Goal: Obtain resource: Download file/media

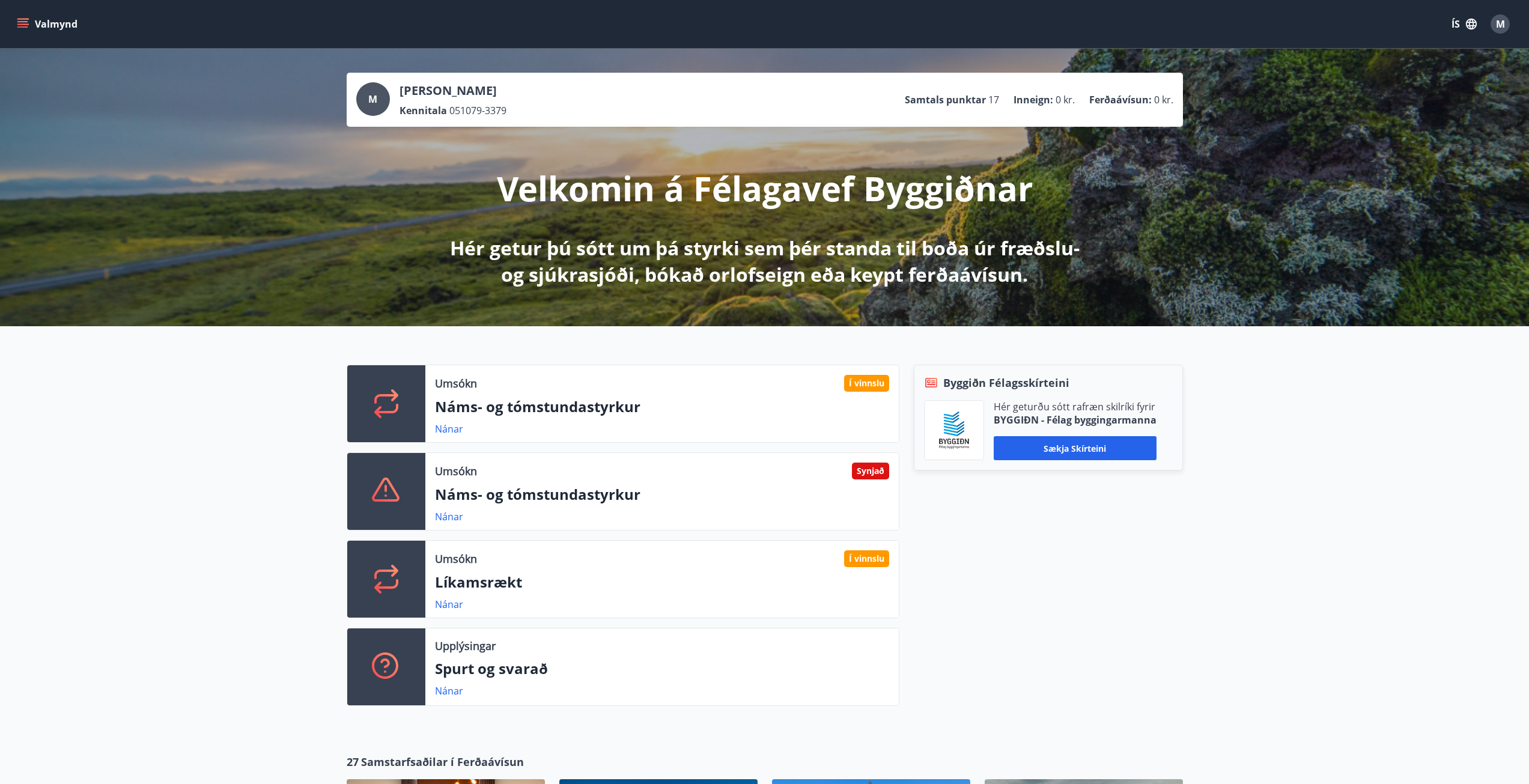
click at [17, 22] on icon "menu" at bounding box center [22, 22] width 11 height 1
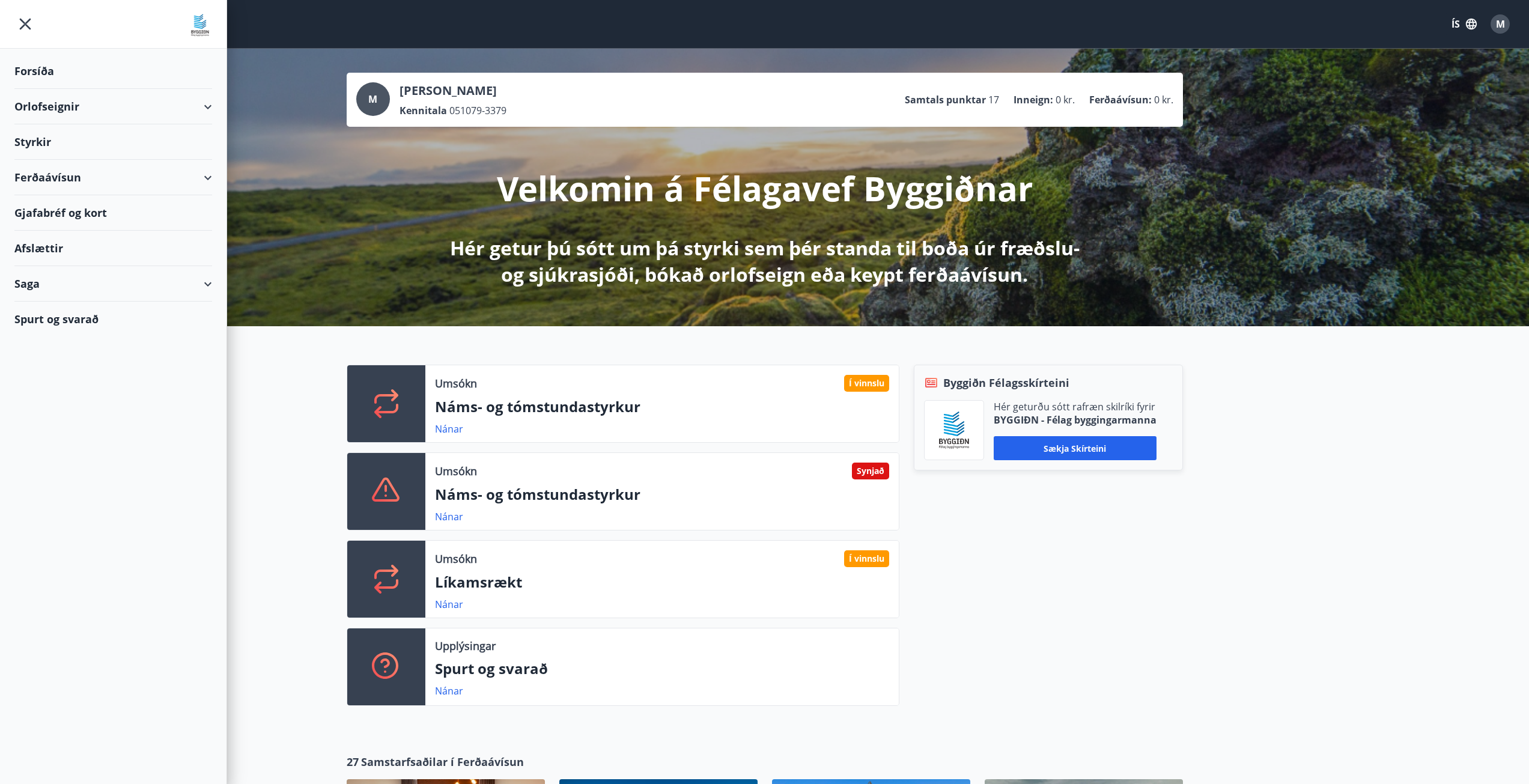
click at [40, 278] on div "Saga" at bounding box center [113, 284] width 198 height 35
click at [54, 442] on div "Styrkjasaga" at bounding box center [113, 440] width 179 height 25
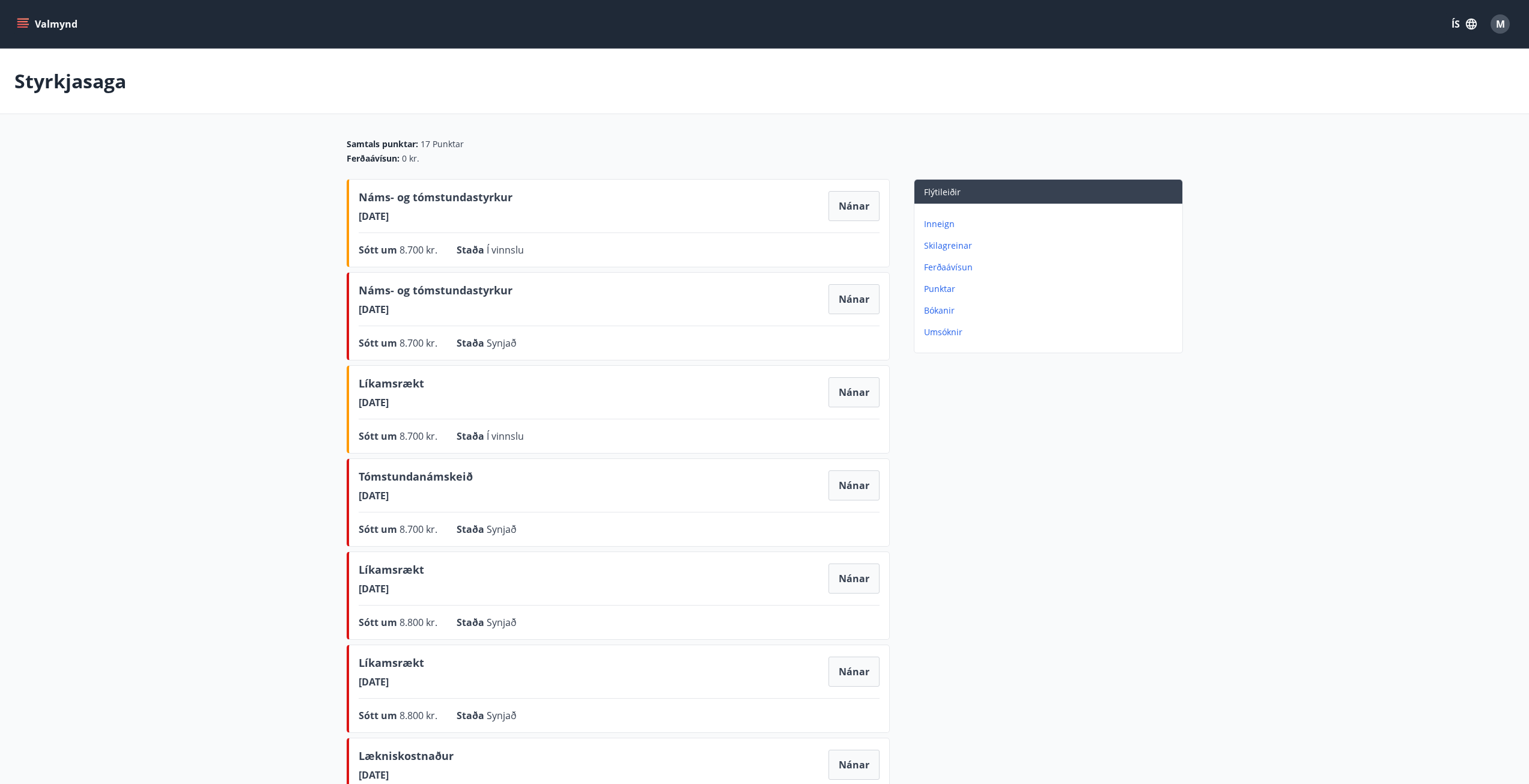
click at [22, 22] on icon "menu" at bounding box center [22, 22] width 11 height 1
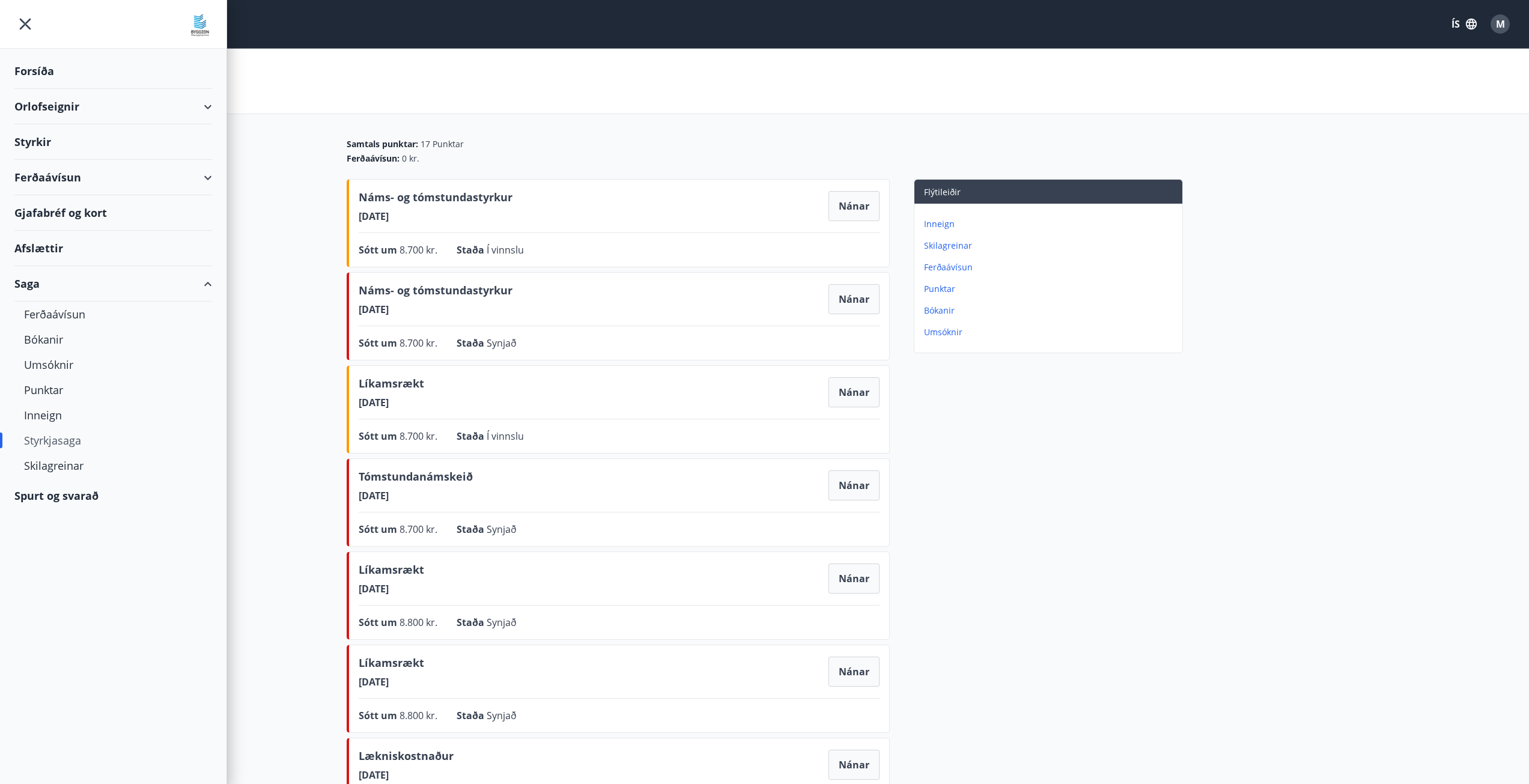
click at [40, 139] on div "Styrkir" at bounding box center [113, 141] width 198 height 35
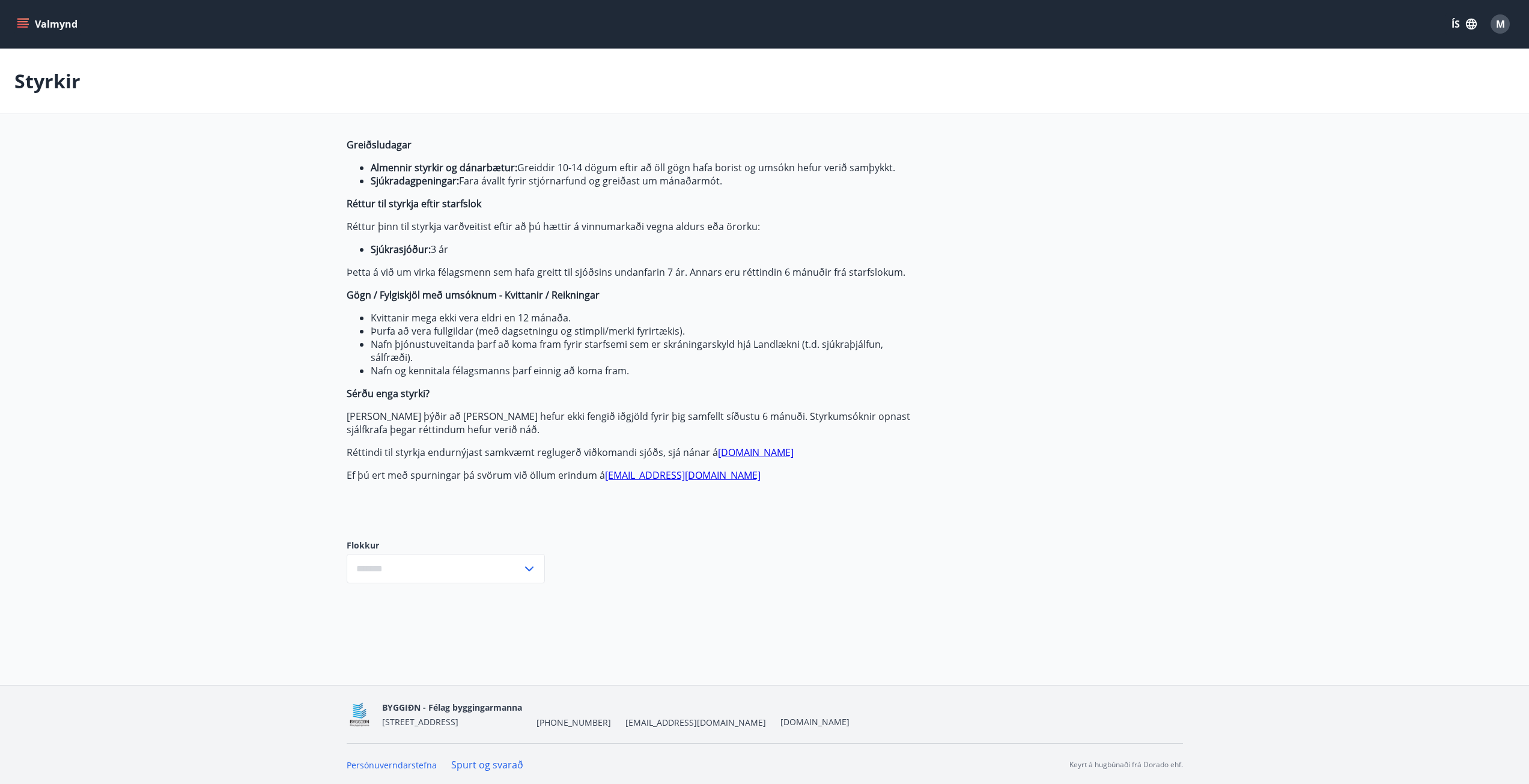
type input "***"
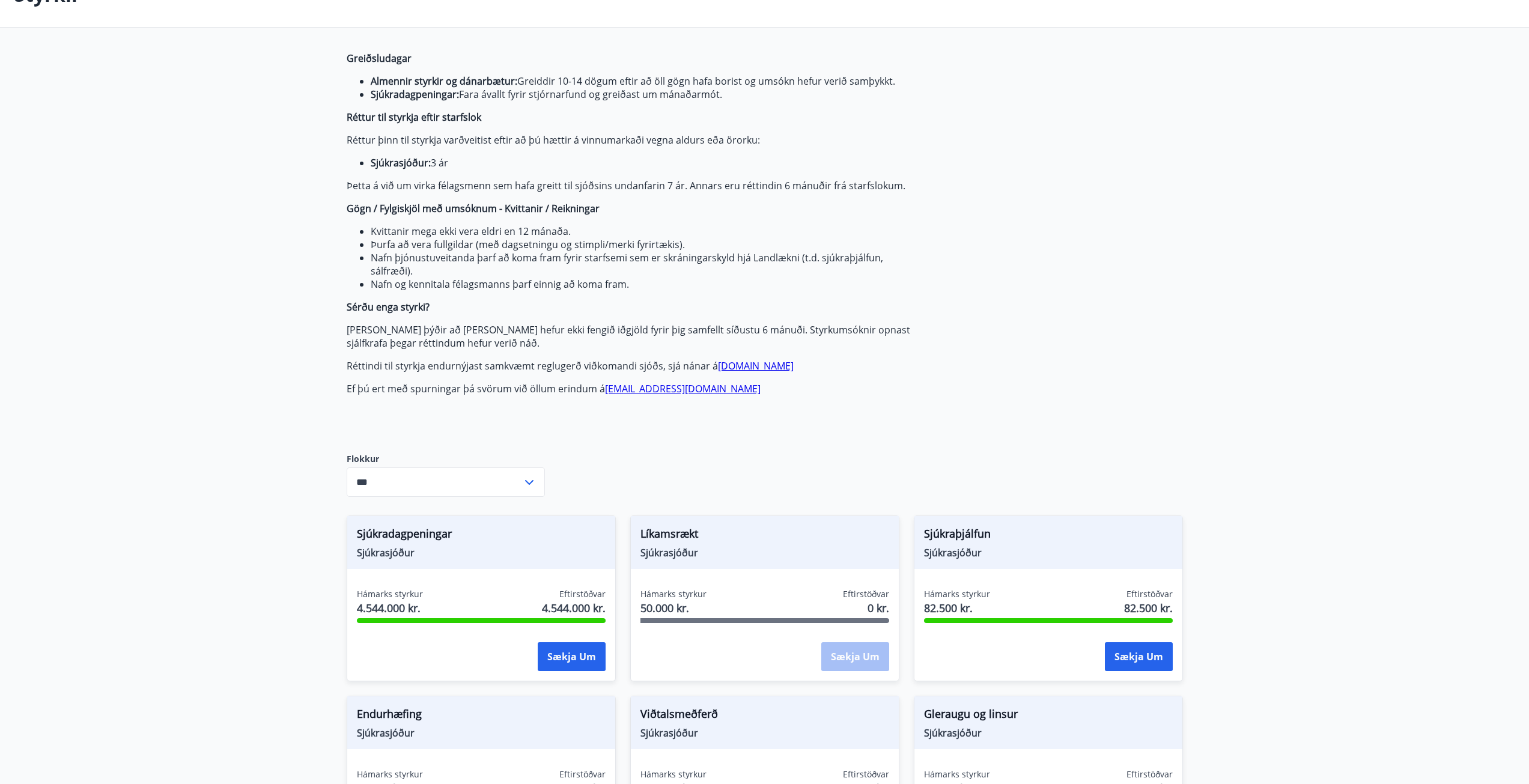
scroll to position [120, 0]
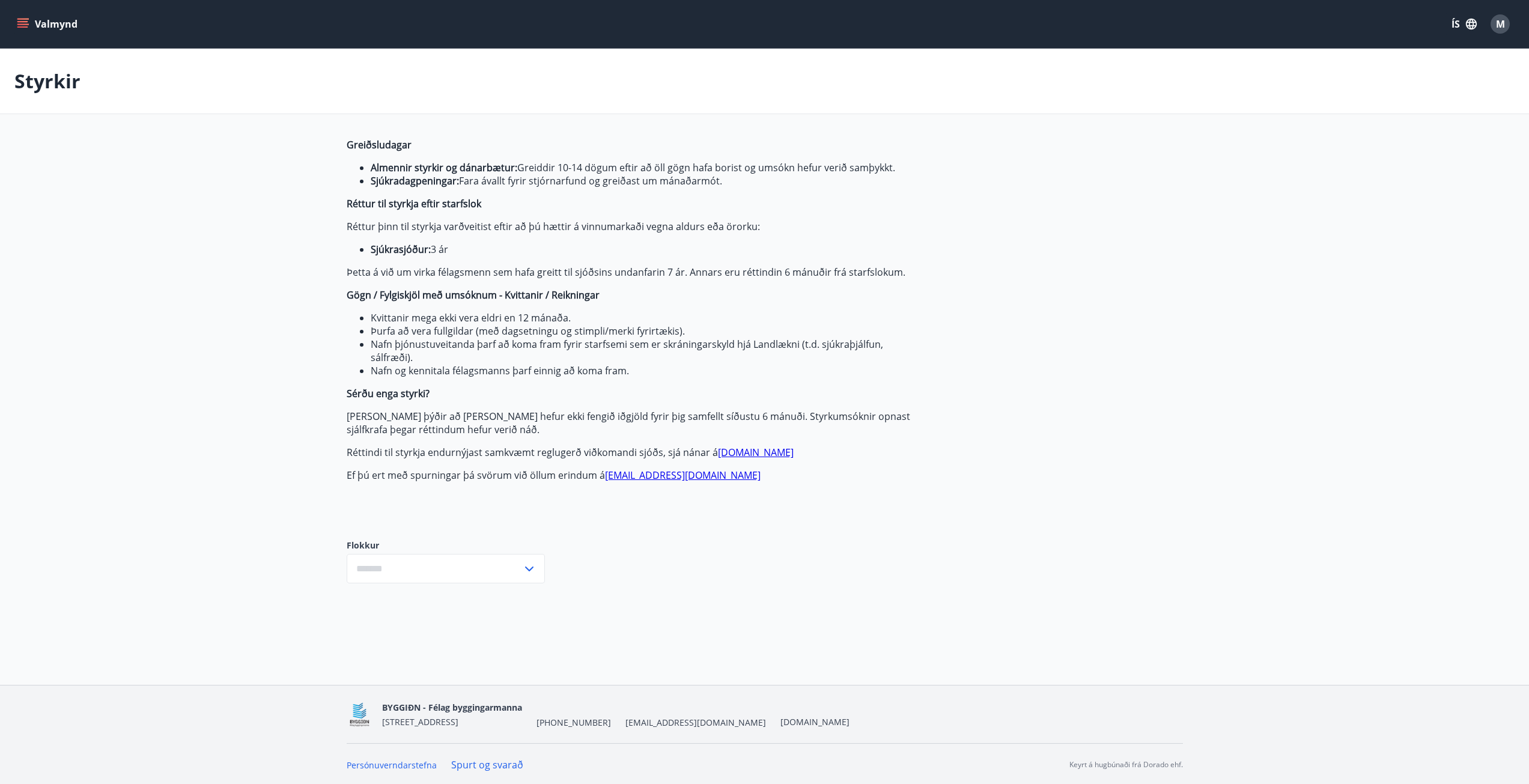
type input "***"
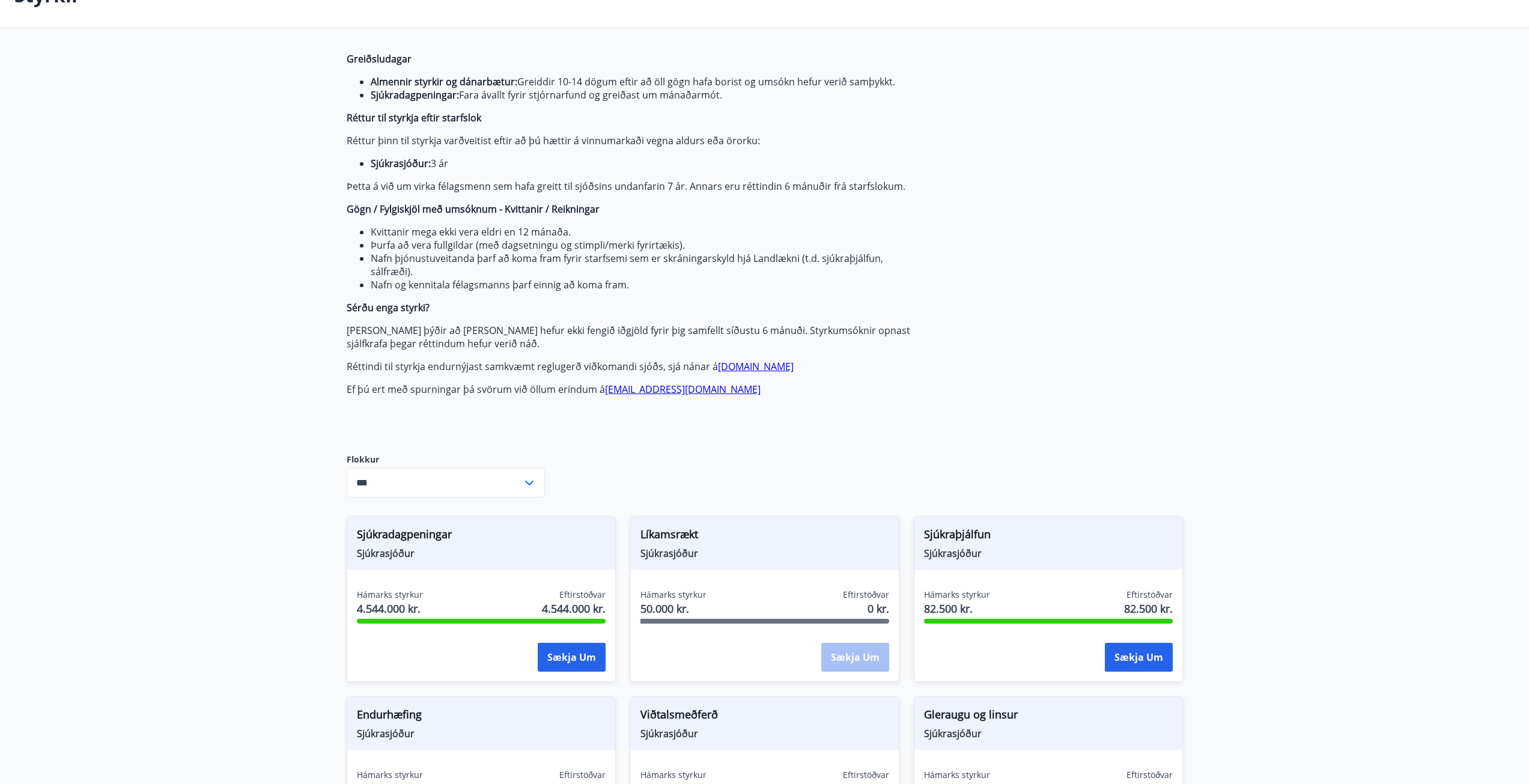
scroll to position [180, 0]
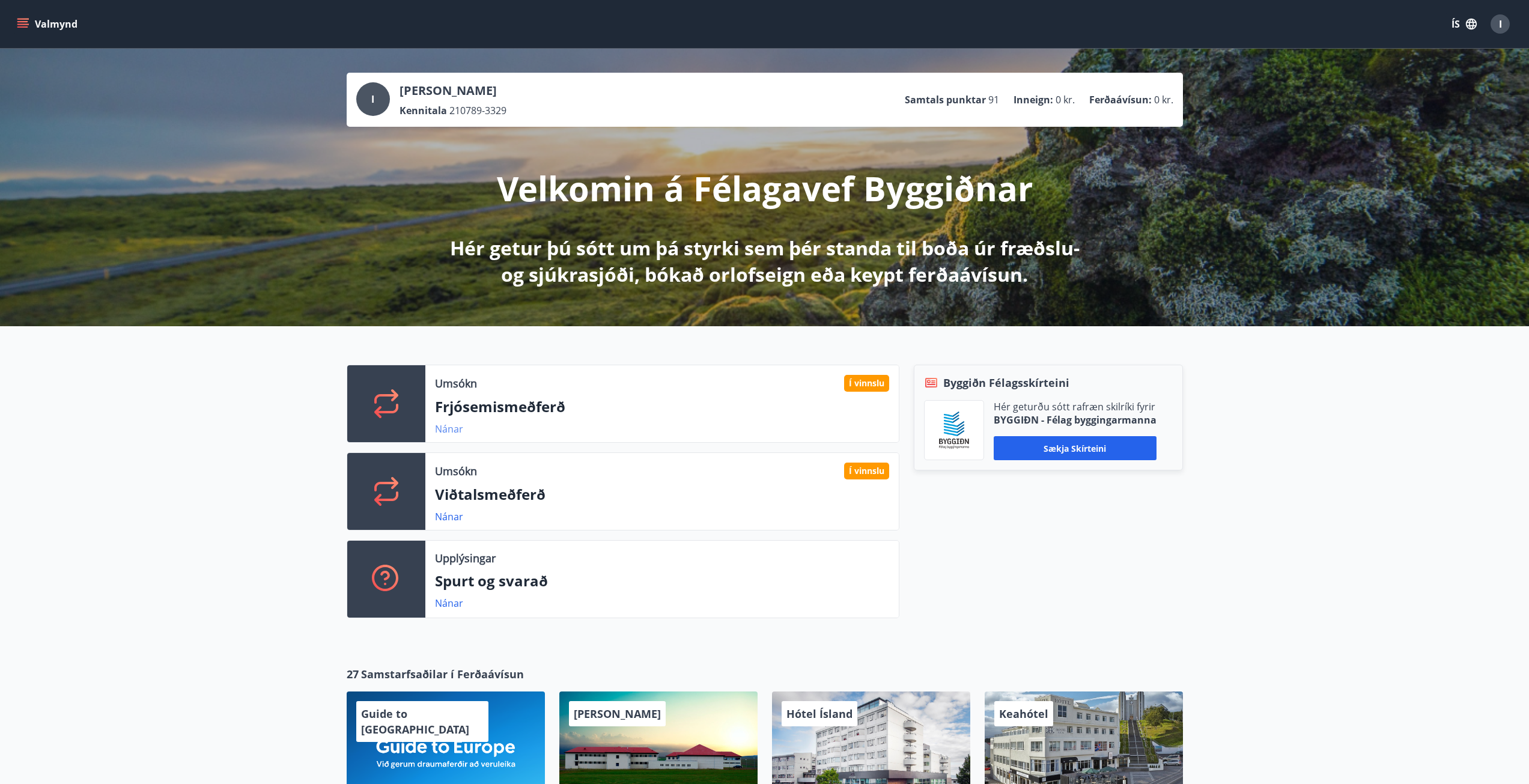
click at [454, 434] on link "Nánar" at bounding box center [449, 429] width 28 height 13
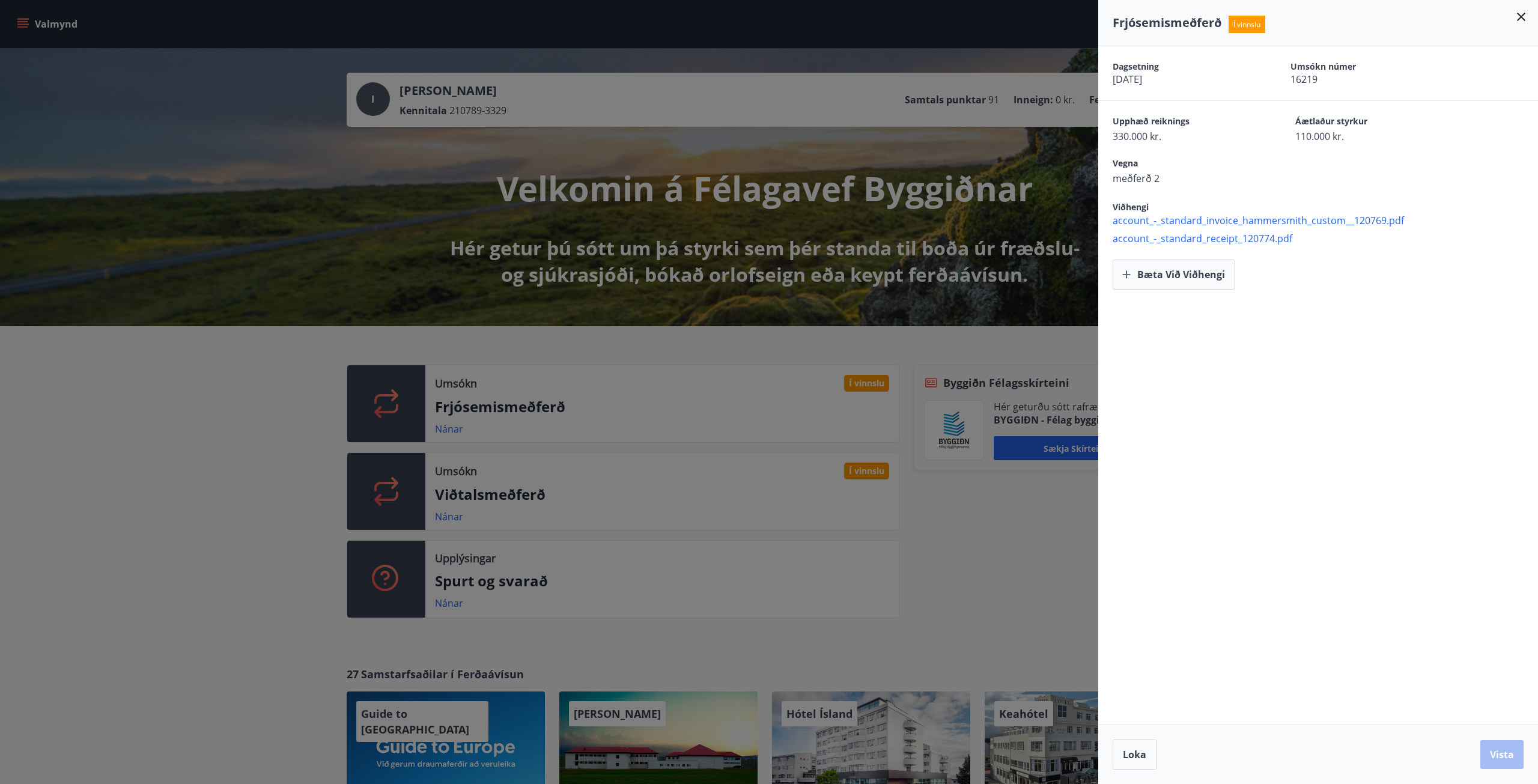
click at [1217, 220] on span "account_-_standard_invoice_hammersmith_custom__120769.pdf" at bounding box center [1325, 220] width 426 height 13
click at [1218, 241] on span "account_-_standard_receipt_120774.pdf" at bounding box center [1325, 238] width 426 height 13
